Goal: Task Accomplishment & Management: Manage account settings

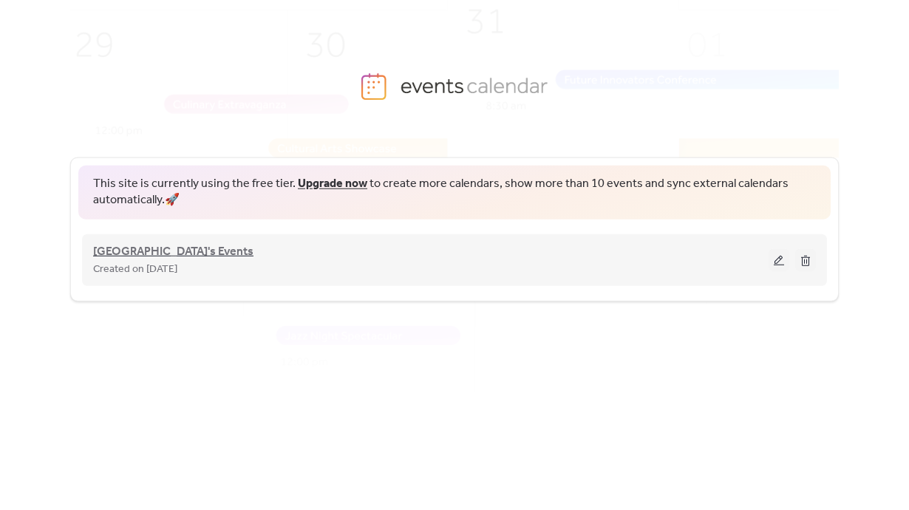
click at [220, 248] on span "[GEOGRAPHIC_DATA]'s Events" at bounding box center [173, 252] width 160 height 18
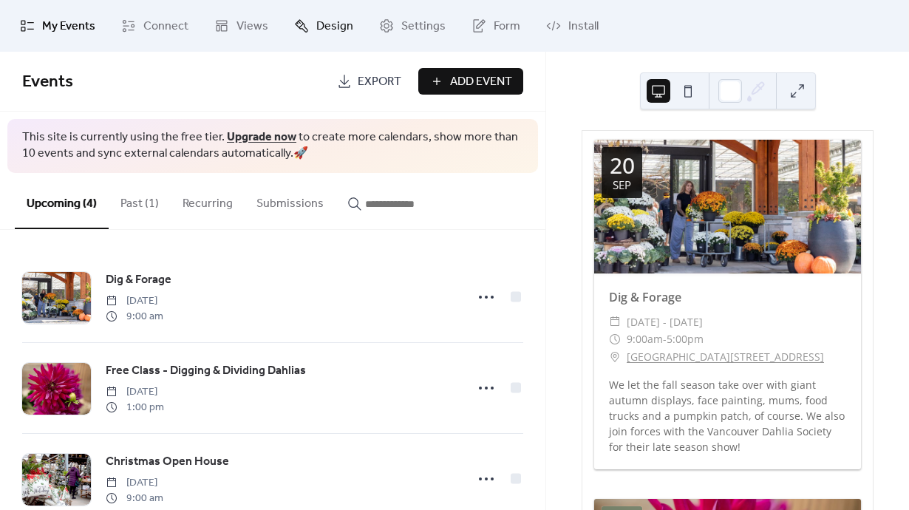
click at [328, 26] on span "Design" at bounding box center [334, 27] width 37 height 18
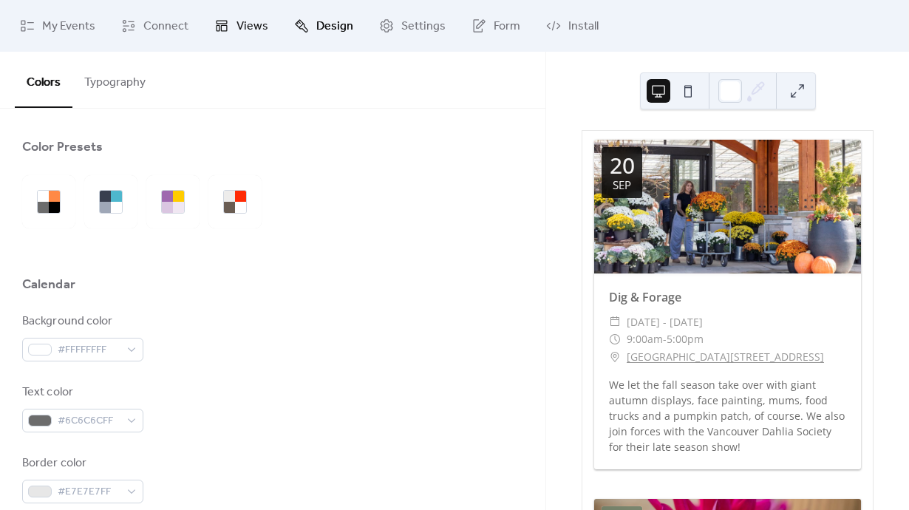
click at [251, 30] on span "Views" at bounding box center [253, 27] width 32 height 18
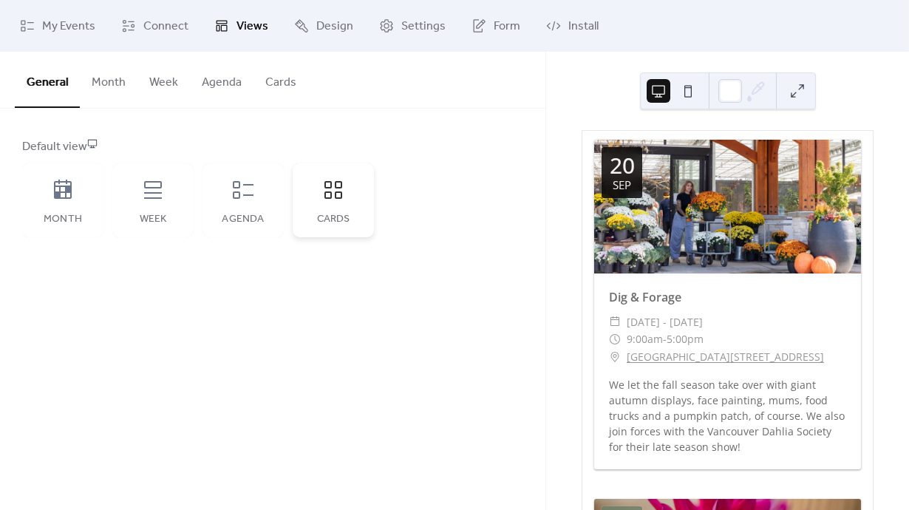
click at [337, 194] on icon at bounding box center [334, 190] width 24 height 24
click at [344, 200] on icon at bounding box center [334, 190] width 24 height 24
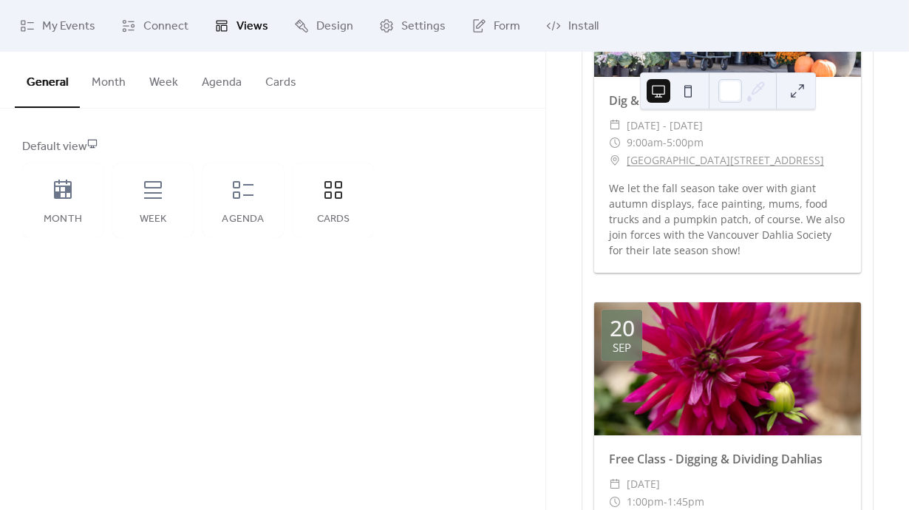
scroll to position [260, 0]
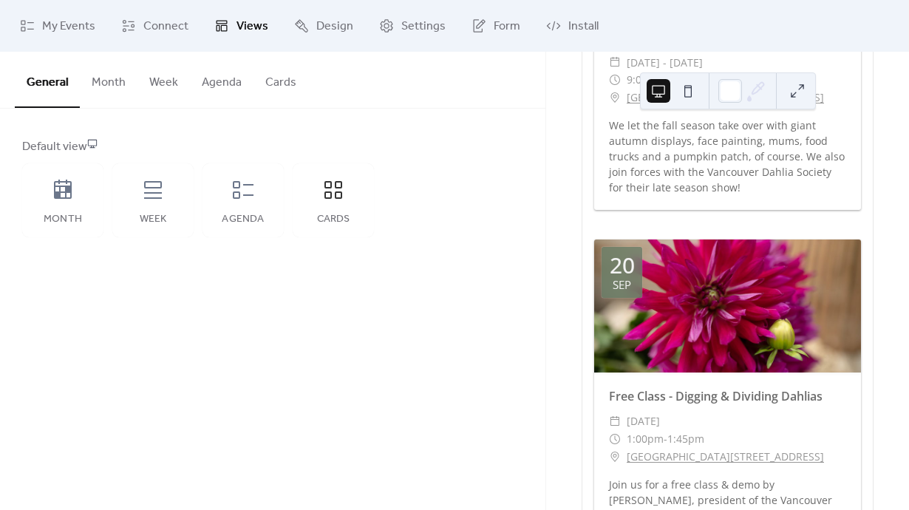
drag, startPoint x: 279, startPoint y: 80, endPoint x: 279, endPoint y: 171, distance: 90.9
click at [279, 79] on button "Cards" at bounding box center [281, 79] width 55 height 55
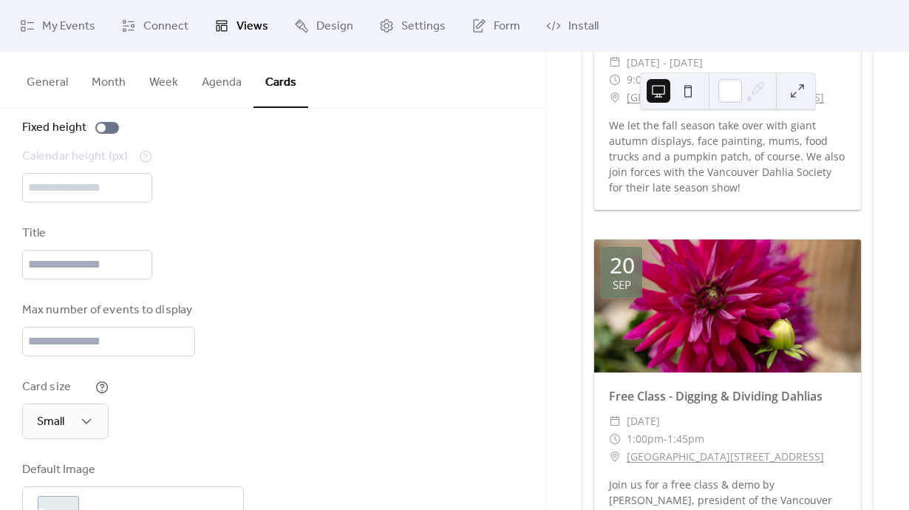
scroll to position [142, 0]
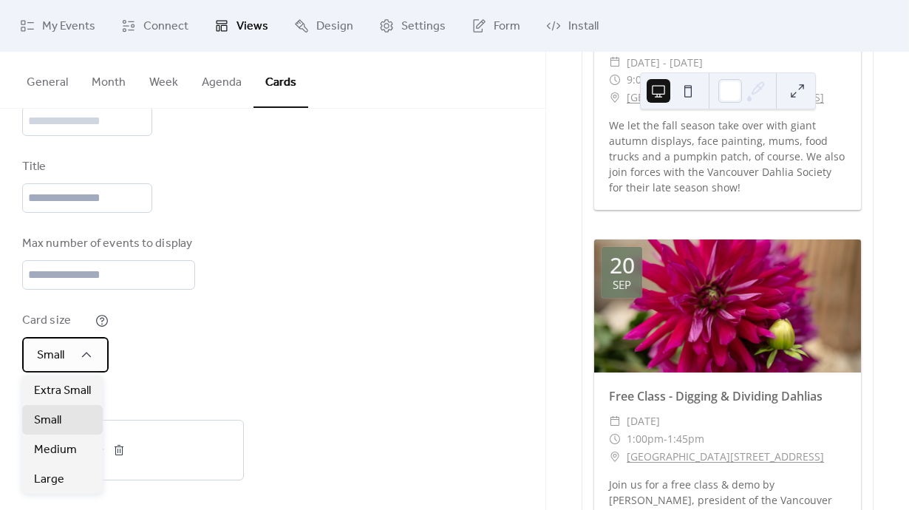
click at [61, 350] on span "Small" at bounding box center [50, 355] width 27 height 23
click at [212, 316] on div "Card size Small" at bounding box center [272, 342] width 501 height 61
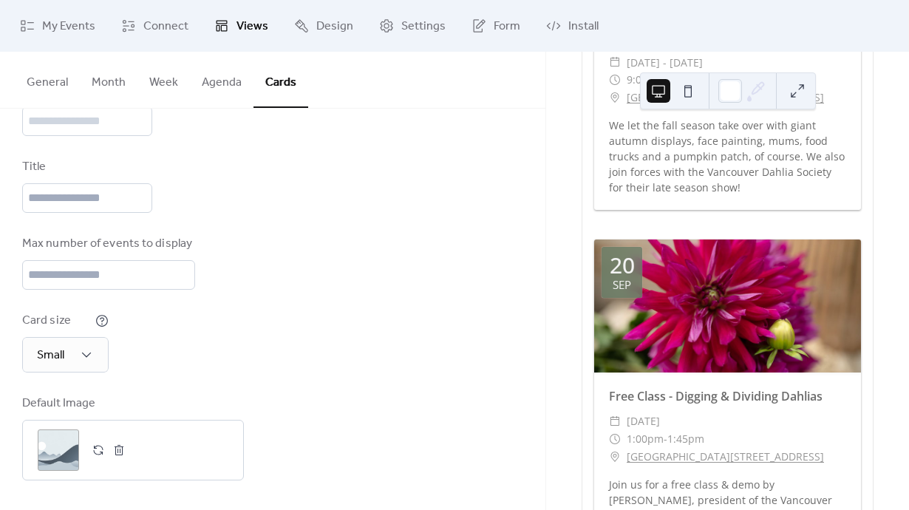
scroll to position [0, 0]
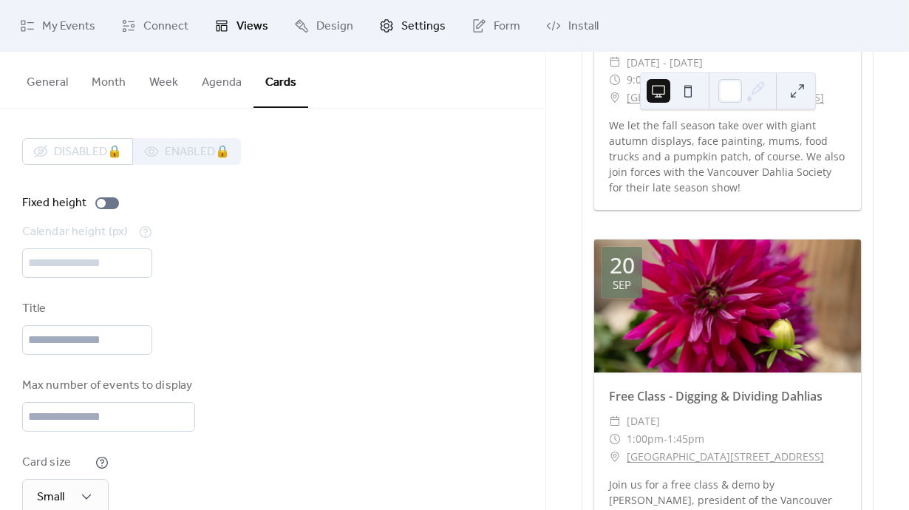
click at [402, 30] on span "Settings" at bounding box center [423, 27] width 44 height 18
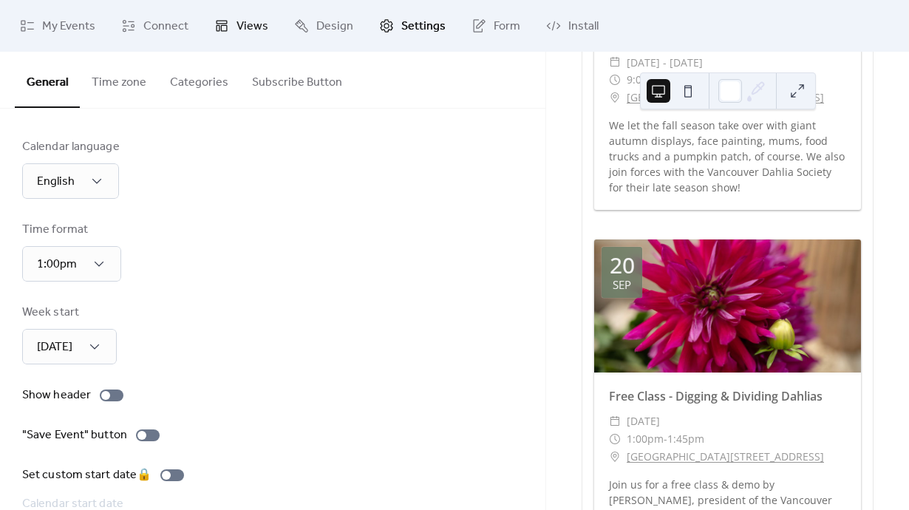
click at [232, 30] on link "Views" at bounding box center [241, 26] width 76 height 40
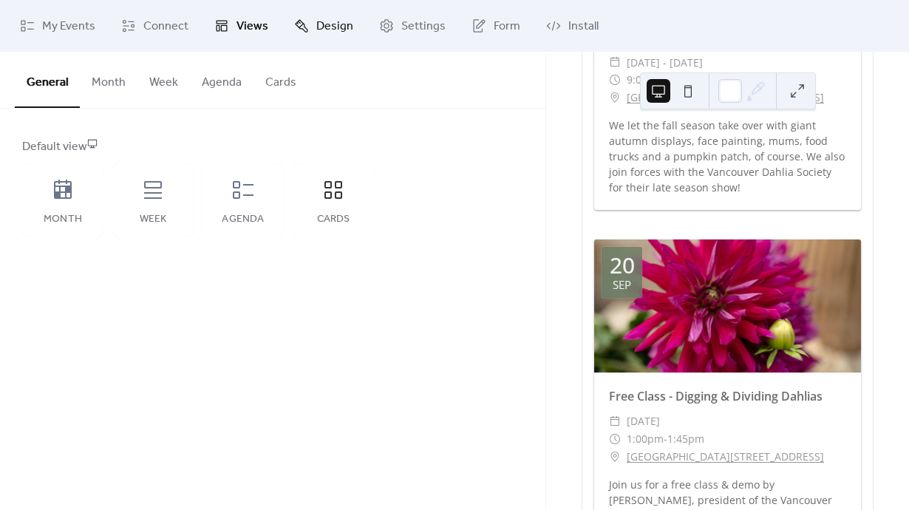
click at [334, 21] on span "Design" at bounding box center [334, 27] width 37 height 18
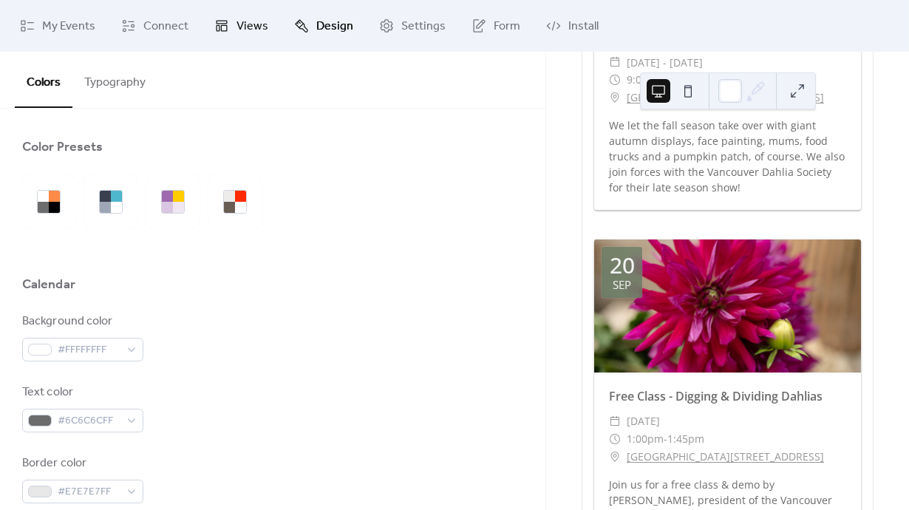
click at [232, 28] on link "Views" at bounding box center [241, 26] width 76 height 40
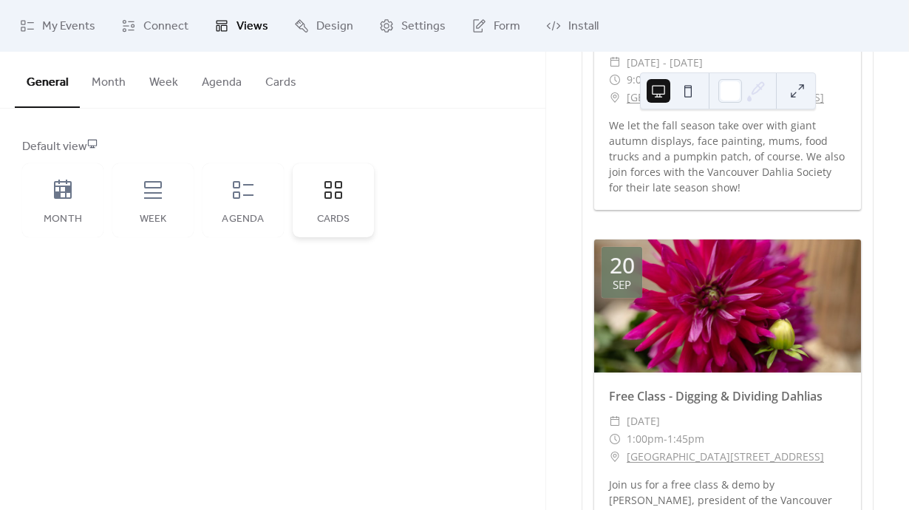
click at [337, 206] on div "Cards" at bounding box center [333, 200] width 81 height 74
click at [274, 79] on button "Cards" at bounding box center [281, 79] width 55 height 55
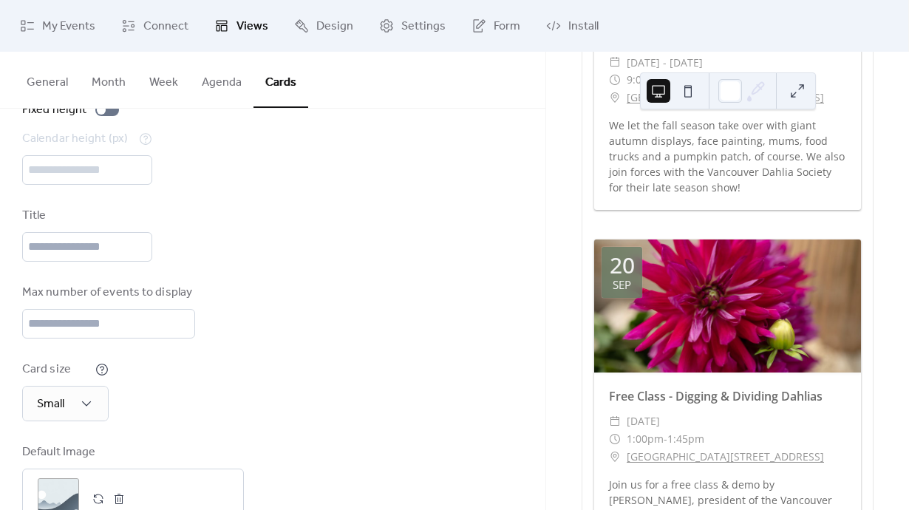
scroll to position [142, 0]
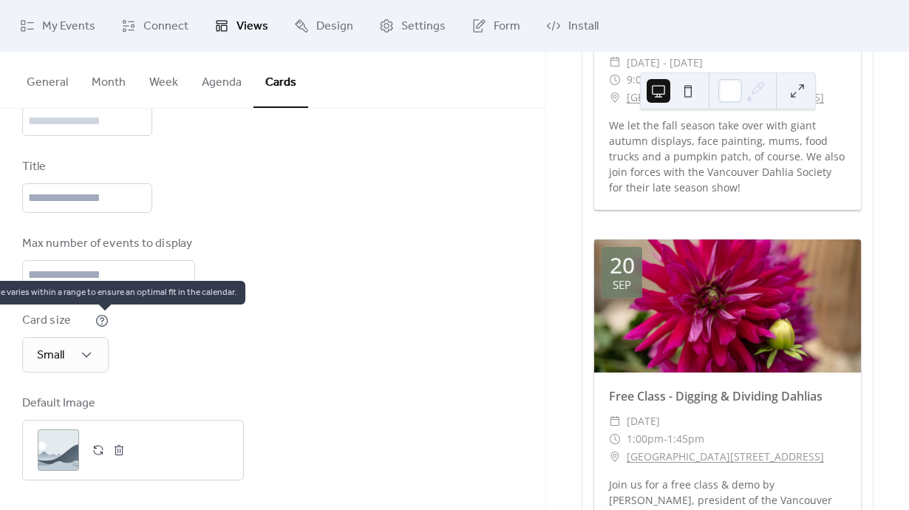
click at [103, 318] on icon at bounding box center [102, 320] width 4 height 4
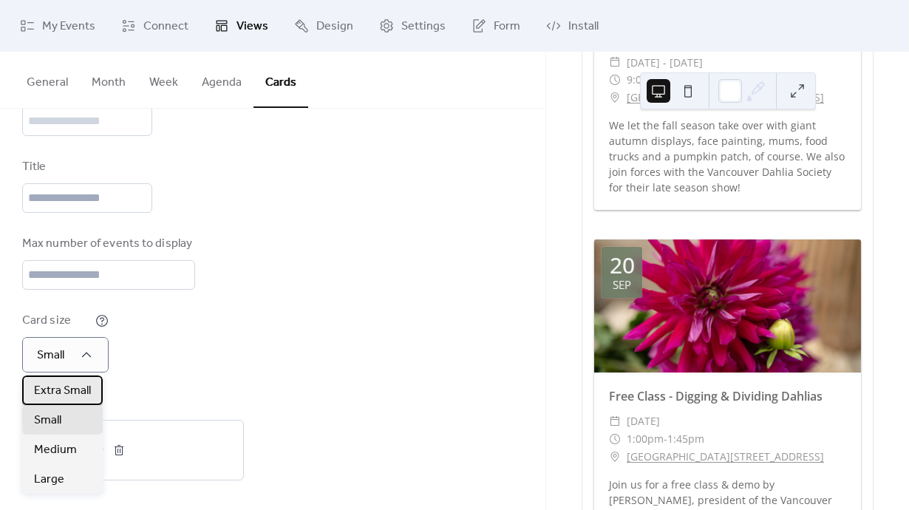
click at [76, 399] on span "Extra Small" at bounding box center [62, 391] width 57 height 18
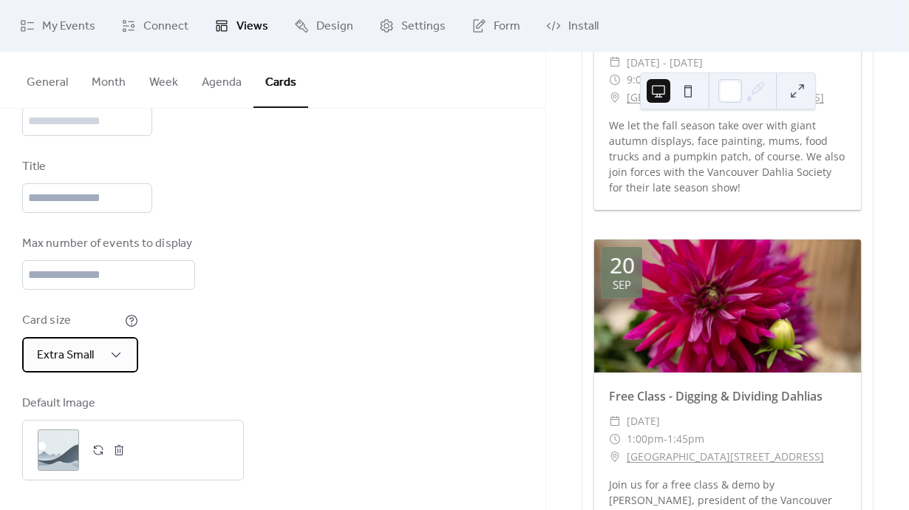
click at [62, 367] on div "Extra Small" at bounding box center [80, 354] width 116 height 35
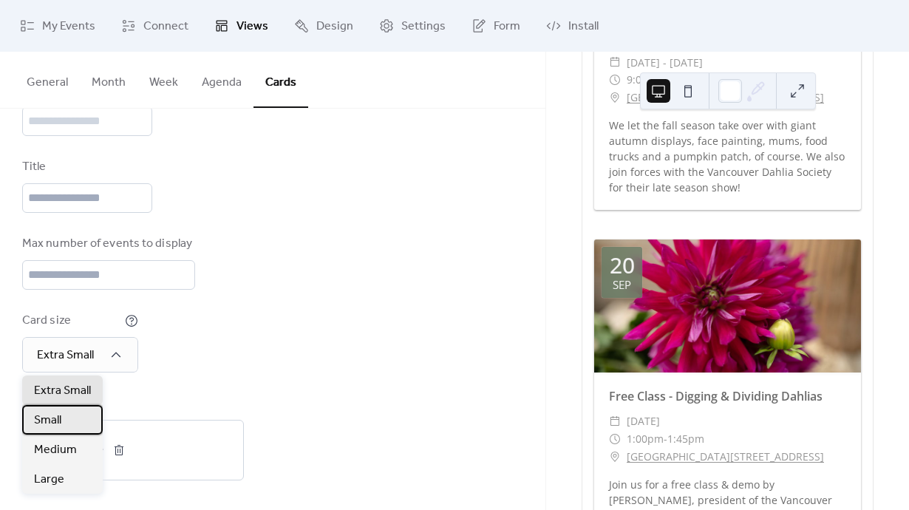
click at [74, 413] on div "Small" at bounding box center [62, 420] width 81 height 30
